Goal: Task Accomplishment & Management: Use online tool/utility

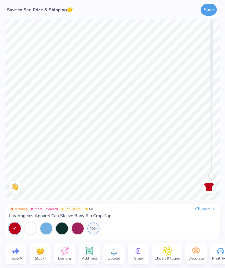
click at [167, 257] on span "Clipart & logos" at bounding box center [166, 258] width 25 height 5
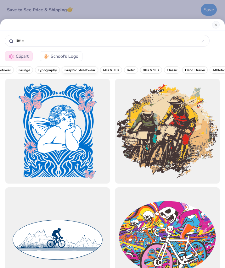
scroll to position [0, 92]
type input "little"
click at [216, 26] on button "Close" at bounding box center [216, 25] width 8 height 8
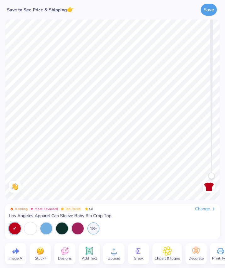
click at [87, 257] on span "Add Text" at bounding box center [89, 258] width 15 height 5
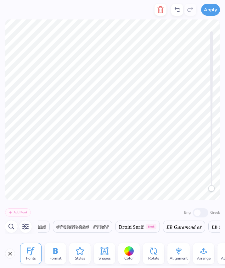
scroll to position [0, 4191]
type textarea "Little"
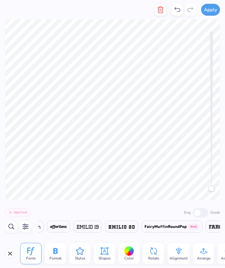
click at [34, 256] on icon at bounding box center [30, 251] width 9 height 9
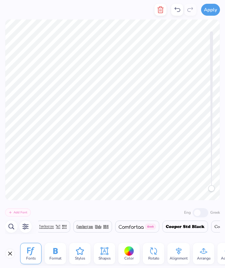
scroll to position [0, 3183]
click at [138, 227] on img at bounding box center [125, 227] width 25 height 4
click at [138, 229] on span at bounding box center [125, 227] width 25 height 8
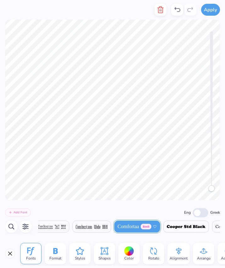
click at [140, 229] on div "Comfortaa Greek" at bounding box center [137, 227] width 46 height 12
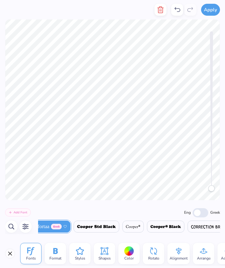
scroll to position [0, 3311]
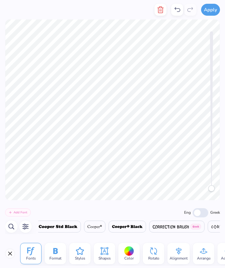
click at [75, 227] on img at bounding box center [58, 227] width 39 height 4
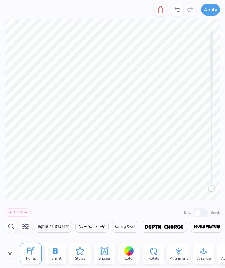
scroll to position [0, 3723]
click at [169, 225] on img at bounding box center [164, 227] width 38 height 4
click at [58, 228] on img at bounding box center [35, 227] width 52 height 4
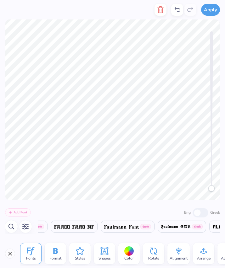
scroll to position [0, 4755]
click at [33, 228] on img at bounding box center [13, 227] width 42 height 4
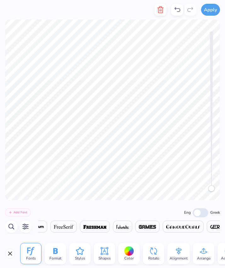
scroll to position [0, 5088]
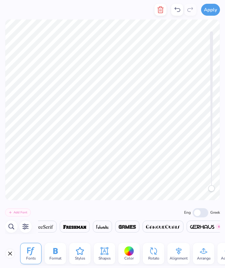
click at [86, 229] on img at bounding box center [74, 227] width 23 height 4
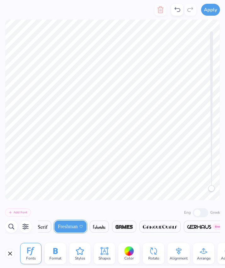
click at [18, 186] on div at bounding box center [112, 109] width 225 height 181
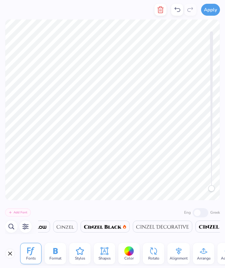
scroll to position [0, 2522]
click at [120, 229] on img at bounding box center [102, 227] width 37 height 4
click at [121, 229] on img at bounding box center [102, 227] width 37 height 4
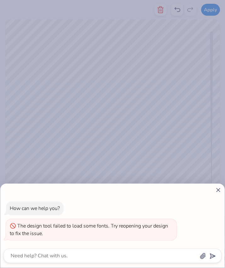
click at [222, 189] on div "How can we help you? The design tool failed to load some fonts. Try reopening y…" at bounding box center [112, 226] width 224 height 84
click at [219, 188] on icon at bounding box center [218, 190] width 7 height 7
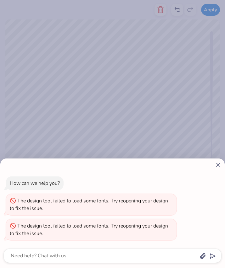
click at [219, 164] on line at bounding box center [217, 164] width 3 height 3
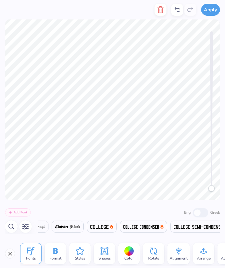
scroll to position [0, 2785]
click at [158, 228] on img at bounding box center [141, 227] width 36 height 4
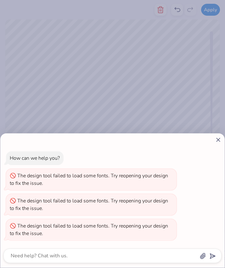
click at [217, 139] on icon at bounding box center [218, 140] width 7 height 7
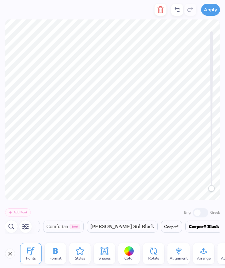
scroll to position [0, 3292]
click at [105, 226] on span "Cooper Std Black" at bounding box center [90, 227] width 64 height 8
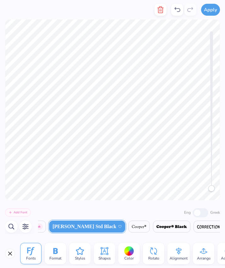
click at [187, 225] on img at bounding box center [171, 227] width 30 height 4
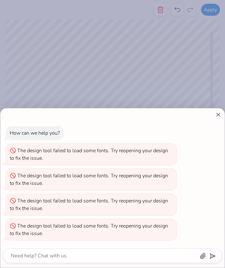
click at [222, 113] on div "How can we help you? The design tool failed to load some fonts. Try reopening y…" at bounding box center [112, 188] width 224 height 160
click at [220, 112] on icon at bounding box center [218, 115] width 7 height 7
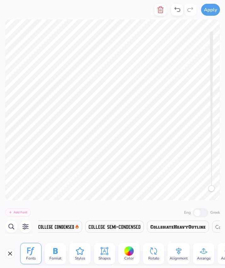
scroll to position [0, 2862]
click at [142, 227] on img at bounding box center [117, 227] width 52 height 4
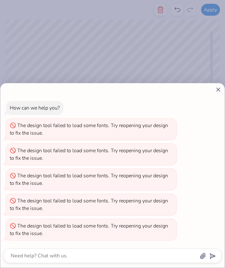
click at [219, 88] on line at bounding box center [217, 89] width 3 height 3
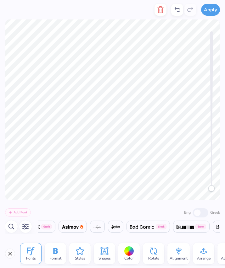
scroll to position [0, 824]
click at [80, 227] on img at bounding box center [71, 227] width 17 height 4
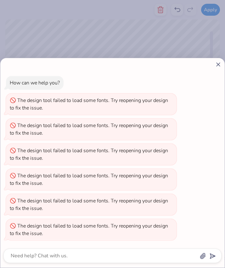
click at [218, 63] on line at bounding box center [217, 64] width 3 height 3
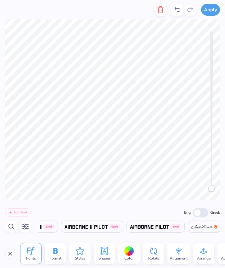
scroll to position [0, 413]
click at [162, 230] on span at bounding box center [143, 227] width 39 height 8
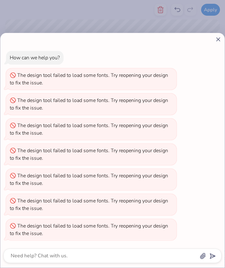
click at [217, 39] on icon at bounding box center [218, 39] width 7 height 7
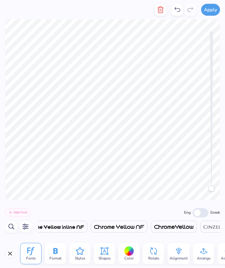
scroll to position [0, 2381]
click at [143, 226] on img at bounding box center [118, 227] width 50 height 4
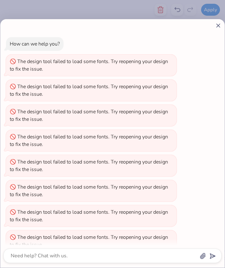
scroll to position [11, 0]
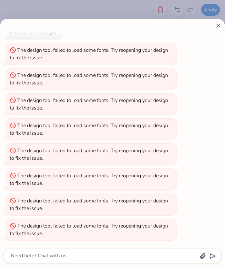
click at [218, 24] on icon at bounding box center [218, 25] width 7 height 7
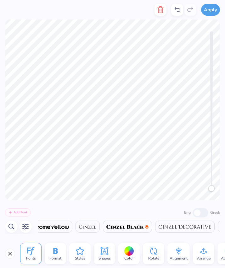
scroll to position [0, 2583]
click at [65, 228] on img at bounding box center [46, 227] width 37 height 4
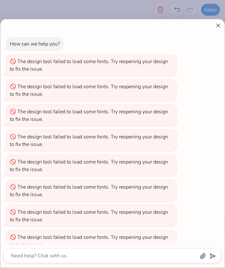
scroll to position [36, 0]
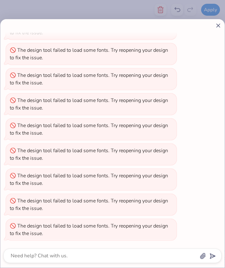
click at [218, 23] on icon at bounding box center [218, 25] width 7 height 7
type textarea "x"
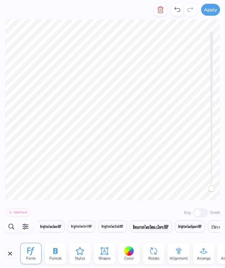
scroll to position [0, 1604]
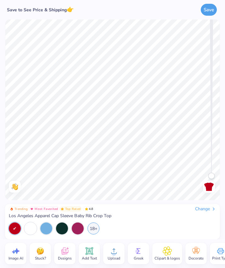
click at [91, 254] on icon at bounding box center [89, 252] width 8 height 8
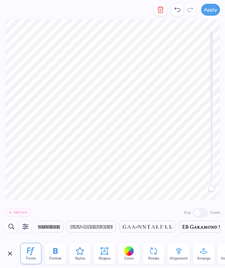
scroll to position [0, 4693]
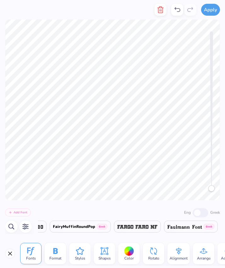
type textarea "Little"
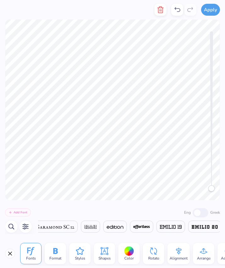
scroll to position [0, 4518]
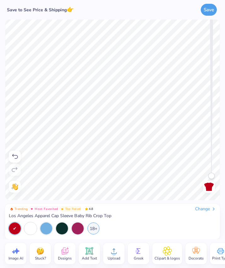
click at [64, 255] on icon at bounding box center [64, 251] width 9 height 9
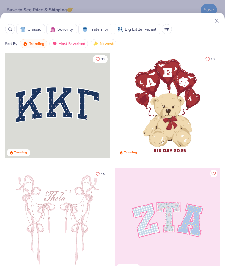
click at [11, 30] on icon at bounding box center [10, 29] width 4 height 4
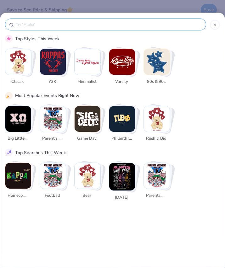
click at [212, 25] on div at bounding box center [215, 25] width 10 height 10
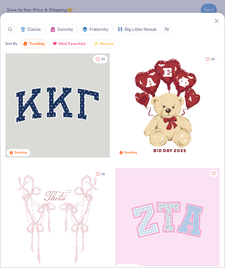
click at [218, 21] on icon at bounding box center [216, 21] width 7 height 7
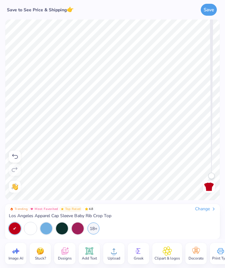
click at [163, 251] on icon at bounding box center [166, 251] width 9 height 9
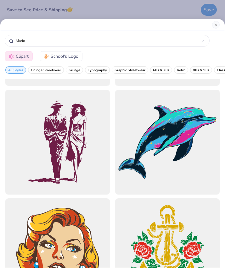
scroll to position [1746, 0]
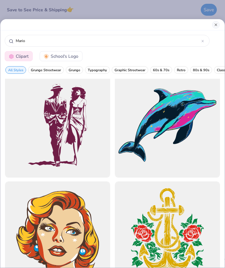
type input "Mario"
click at [217, 23] on button "Close" at bounding box center [216, 25] width 8 height 8
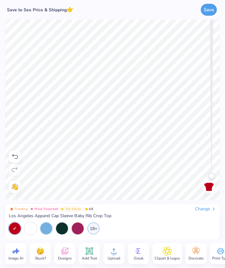
click at [66, 256] on span "Designs" at bounding box center [65, 258] width 14 height 5
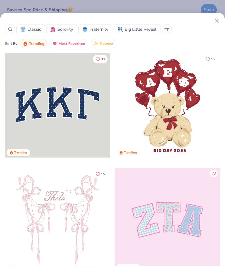
scroll to position [0, 0]
click at [8, 30] on icon at bounding box center [10, 29] width 4 height 4
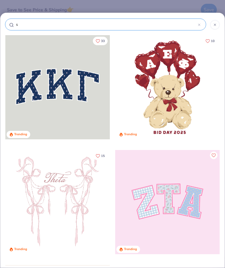
type input "st"
type input "sta"
type input "star"
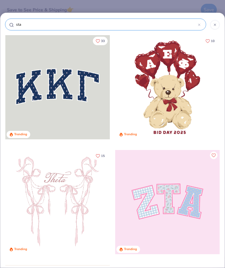
type input "star"
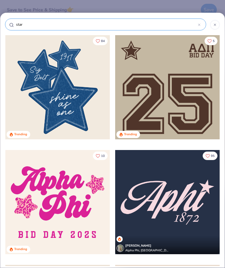
type input "sta"
type input "st"
type input "s"
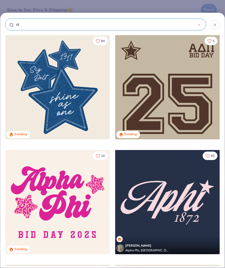
type input "s"
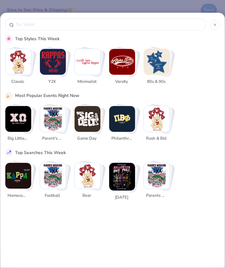
click at [218, 19] on div at bounding box center [112, 26] width 215 height 17
click at [216, 24] on icon at bounding box center [215, 25] width 4 height 4
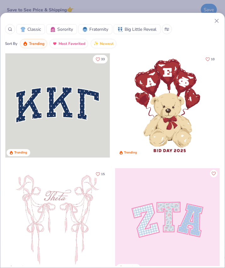
click at [218, 22] on line at bounding box center [216, 20] width 3 height 3
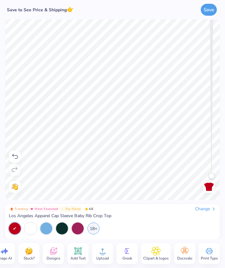
scroll to position [0, 12]
click at [153, 259] on span "Clipart & logos" at bounding box center [155, 258] width 25 height 5
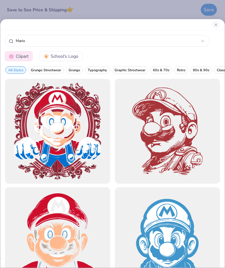
drag, startPoint x: 25, startPoint y: 42, endPoint x: -3, endPoint y: 40, distance: 27.5
click at [0, 40] on html "Save to See Price & Shipping 👉 Save Image AI Stuck? Designs Add Text Upload Gre…" at bounding box center [112, 134] width 225 height 268
type input "star"
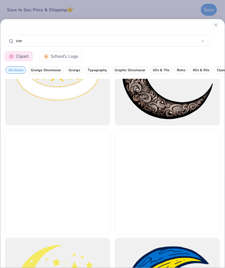
scroll to position [1946, 0]
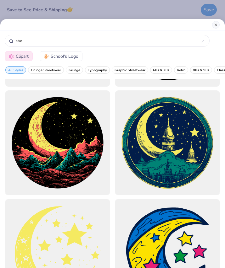
click at [212, 26] on button "Close" at bounding box center [216, 25] width 8 height 8
